Goal: Information Seeking & Learning: Learn about a topic

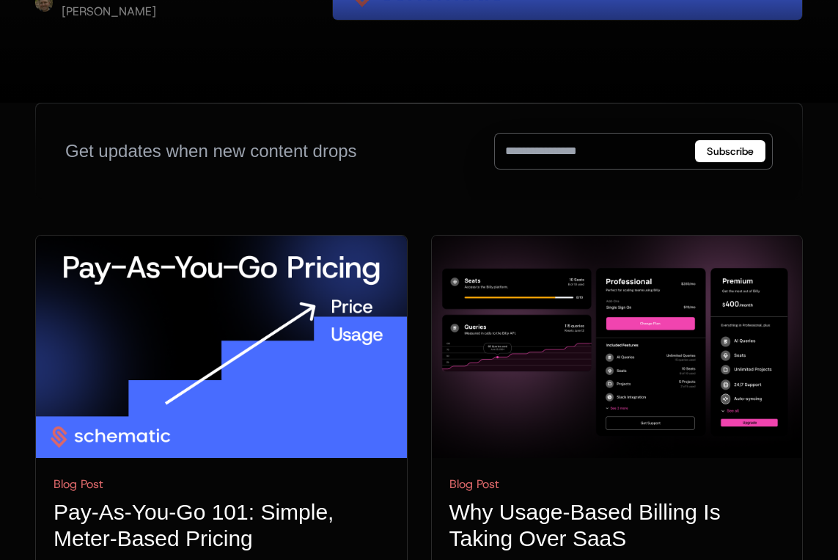
click at [212, 235] on img at bounding box center [221, 346] width 371 height 222
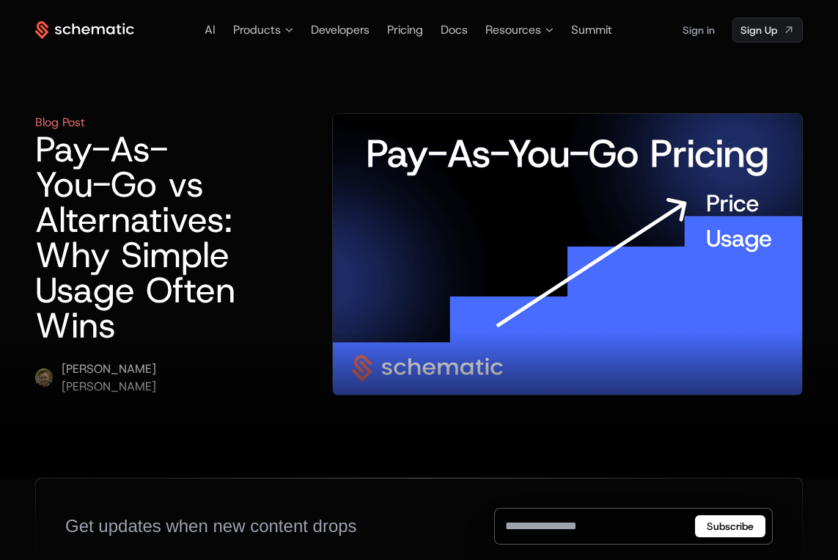
click at [153, 164] on h1 "Pay-As-You-Go vs Alternatives: Why Simple Usage Often Wins" at bounding box center [136, 236] width 203 height 211
